Goal: Communication & Community: Ask a question

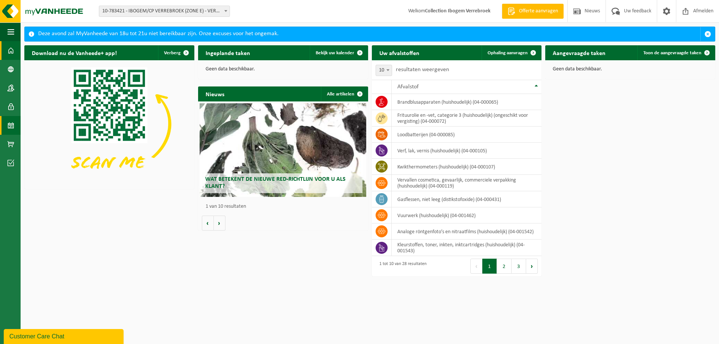
click at [16, 125] on link "Kalender" at bounding box center [10, 125] width 21 height 19
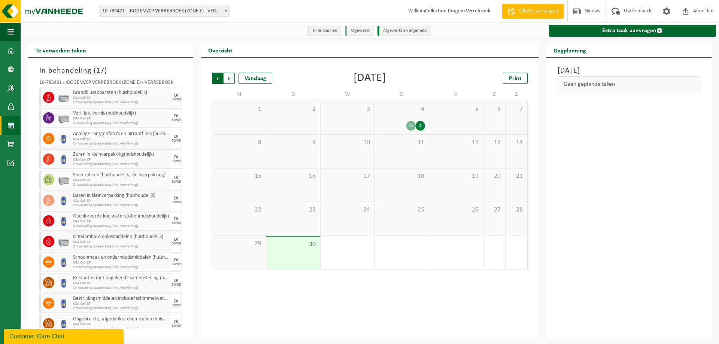
click at [233, 80] on span "Volgende" at bounding box center [229, 78] width 11 height 11
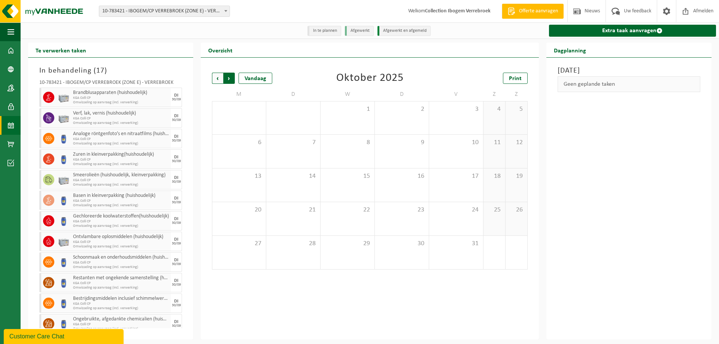
click at [218, 78] on span "Vorige" at bounding box center [217, 78] width 11 height 11
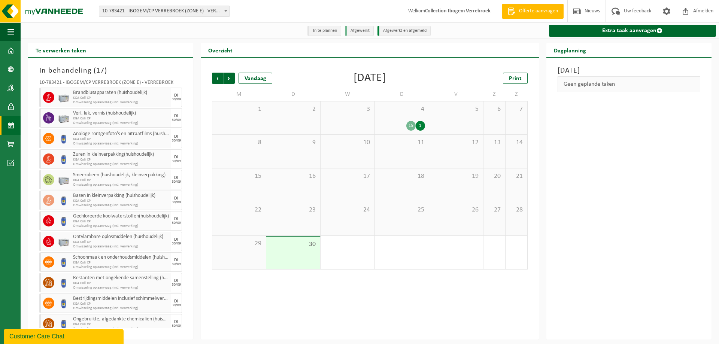
click at [90, 334] on div "Customer Care Chat" at bounding box center [63, 336] width 109 height 9
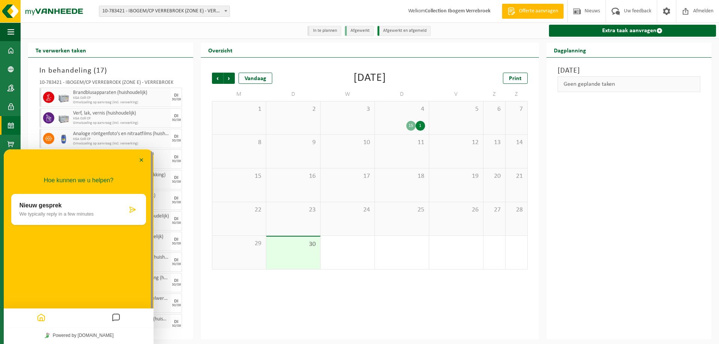
click at [131, 213] on icon at bounding box center [132, 209] width 7 height 7
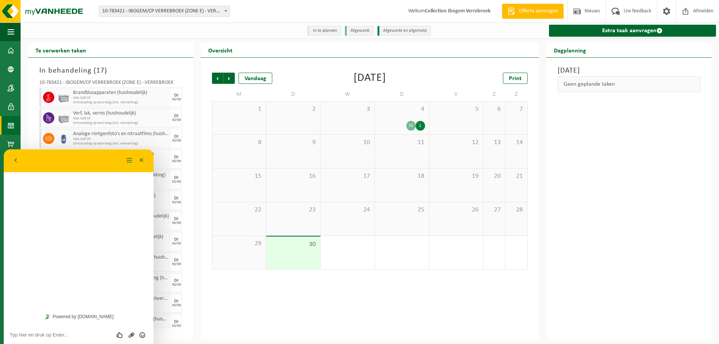
click at [84, 336] on textarea at bounding box center [79, 335] width 138 height 6
type textarea "Beste"
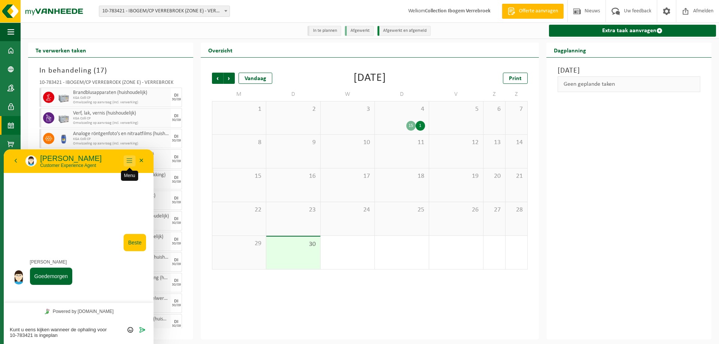
type textarea "Kunt u eens kijken wanneer de ophaling voor 10-783421 is ingepland"
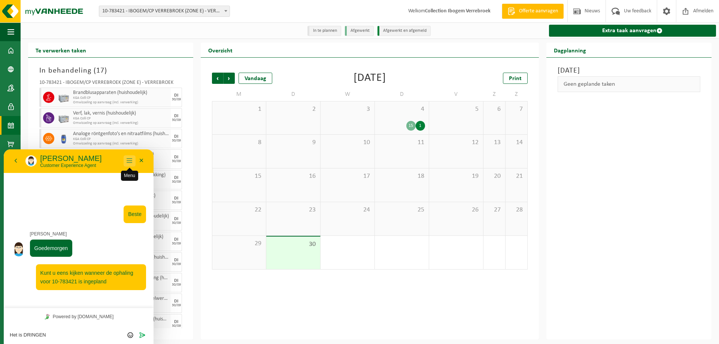
type textarea "Het is DRINGEND"
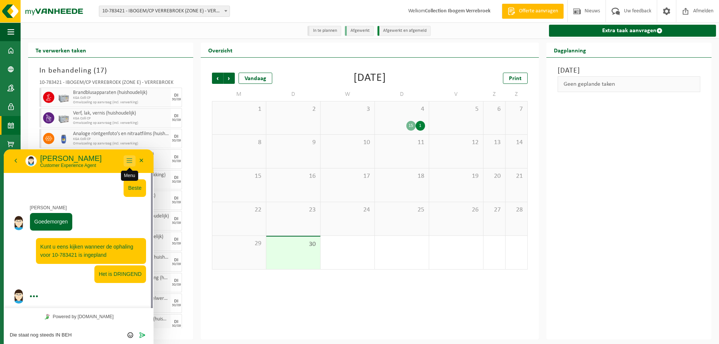
scroll to position [2, 0]
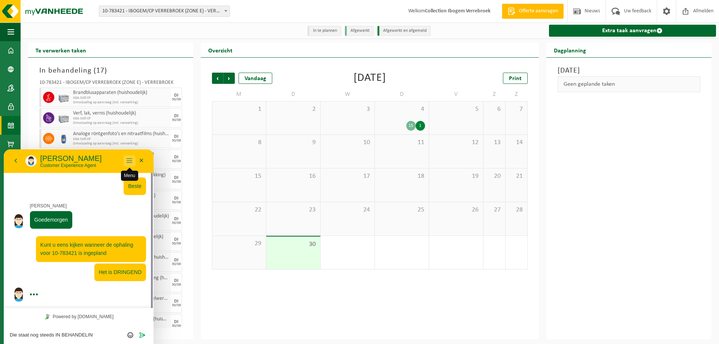
type textarea "Die staat nog steeds IN BEHANDELING"
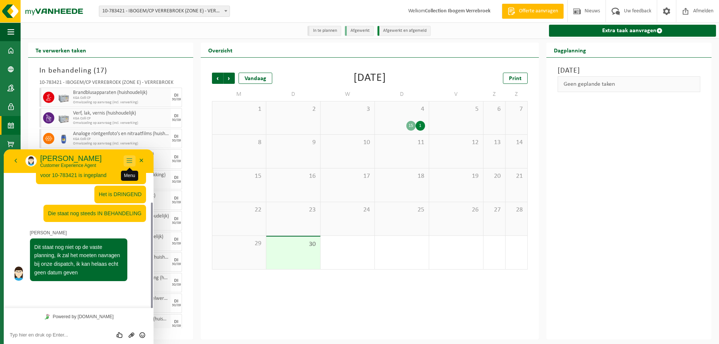
scroll to position [59, 0]
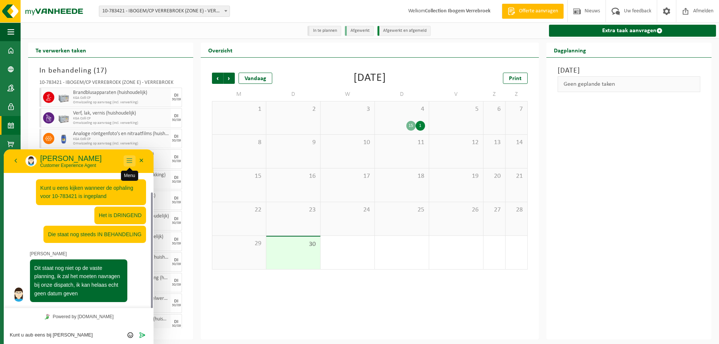
type textarea "Kunt u aub eens bij [PERSON_NAME] horen"
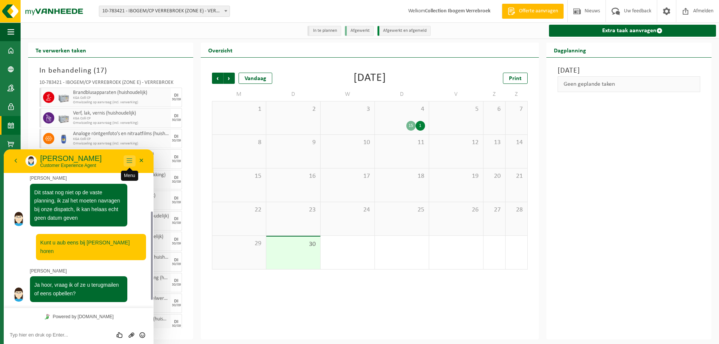
scroll to position [126, 0]
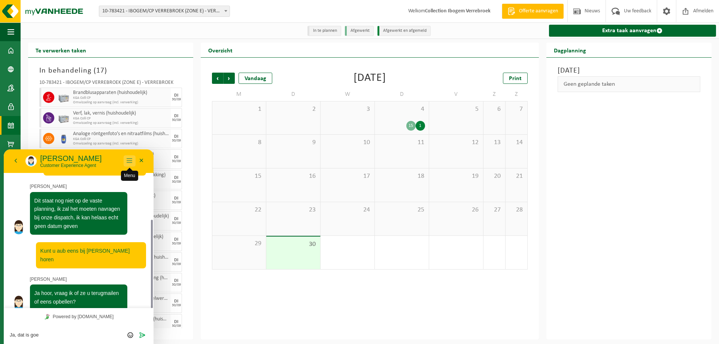
type textarea "Ja, dat is goed"
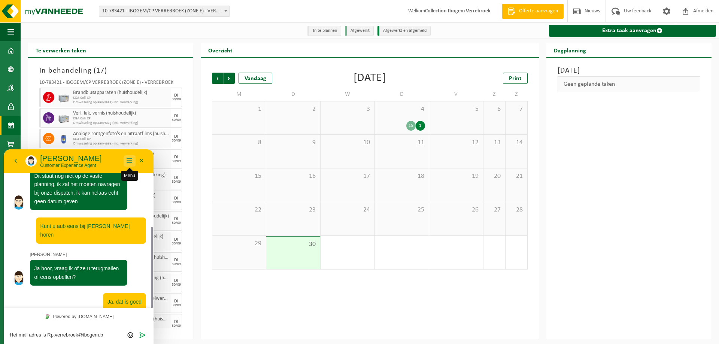
type textarea "Het mail adres is [EMAIL_ADDRESS][DOMAIN_NAME]"
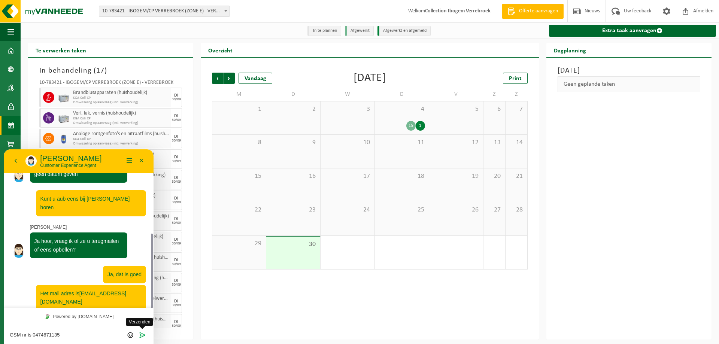
type textarea "GSM nr is 0474671135"
click at [144, 334] on icon "Verzenden" at bounding box center [142, 335] width 7 height 7
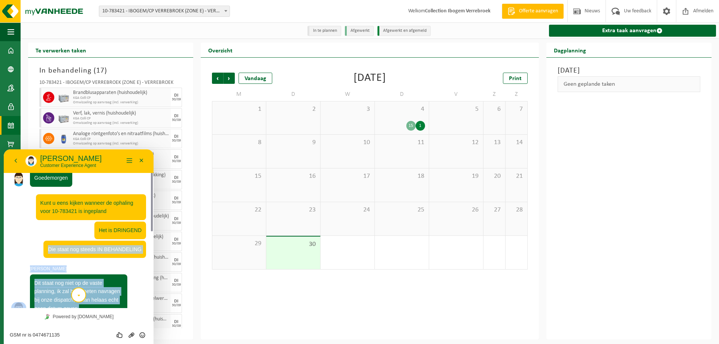
scroll to position [6, 0]
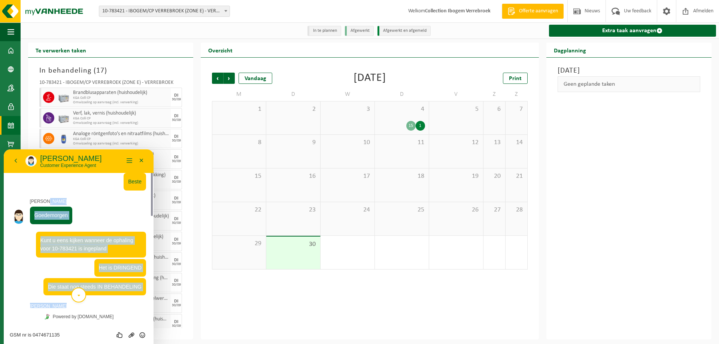
drag, startPoint x: 91, startPoint y: 308, endPoint x: 47, endPoint y: 204, distance: 112.3
copy span "Goedemorgen 08:32 08:32 Kunt u eens kijken wanneer de ophaling voor 10-783421 i…"
click at [140, 158] on button "Minimaliseer" at bounding box center [142, 160] width 12 height 11
